Goal: Navigation & Orientation: Find specific page/section

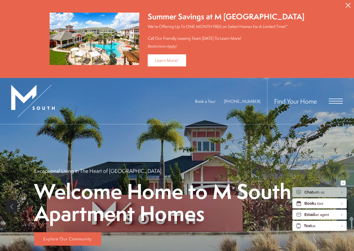
click at [346, 5] on icon "Close Alert" at bounding box center [348, 5] width 5 height 5
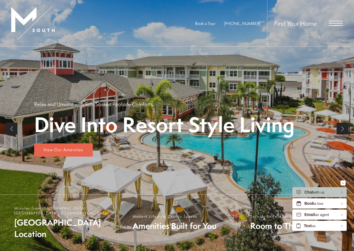
click at [334, 24] on span "Open Menu" at bounding box center [336, 23] width 14 height 5
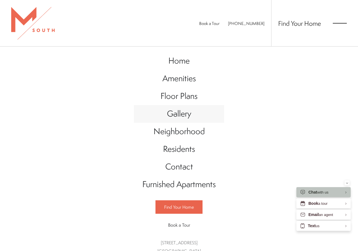
click at [183, 115] on span "Gallery" at bounding box center [179, 113] width 24 height 11
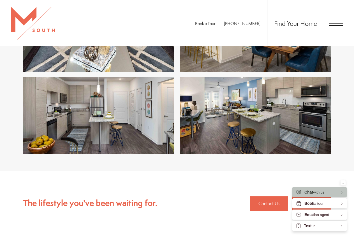
scroll to position [1093, 0]
